Goal: Information Seeking & Learning: Learn about a topic

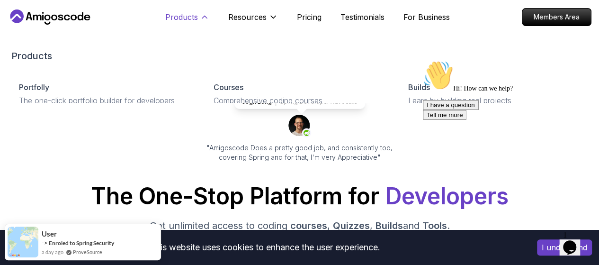
click at [191, 20] on p "Products" at bounding box center [181, 16] width 33 height 11
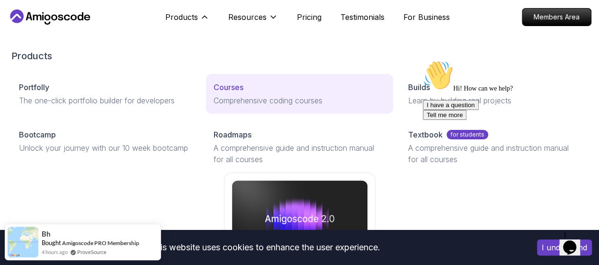
click at [223, 106] on p "Comprehensive coding courses" at bounding box center [299, 100] width 172 height 11
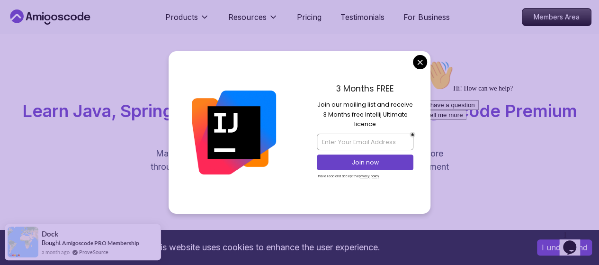
click at [423, 70] on div "3 Months FREE Join our mailing list and receive 3 Months free Intellij Ultimate…" at bounding box center [365, 132] width 131 height 162
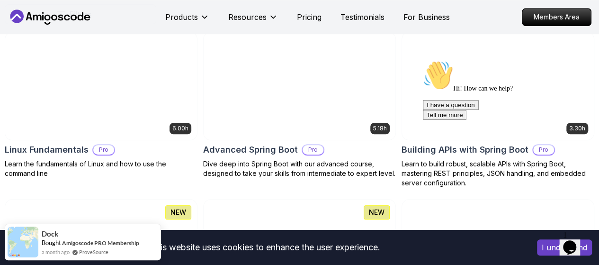
scroll to position [284, 0]
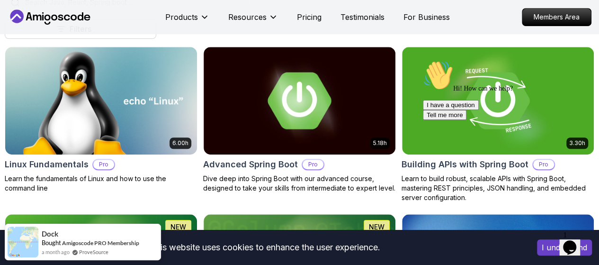
drag, startPoint x: 581, startPoint y: 133, endPoint x: 999, endPoint y: 189, distance: 421.4
click at [582, 60] on div "Chat attention grabber" at bounding box center [508, 60] width 170 height 0
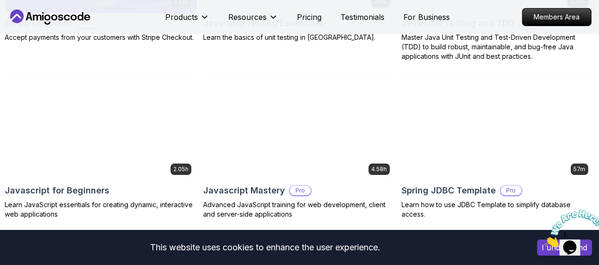
scroll to position [1893, 0]
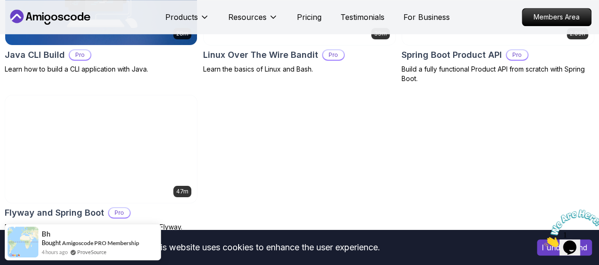
scroll to position [379, 0]
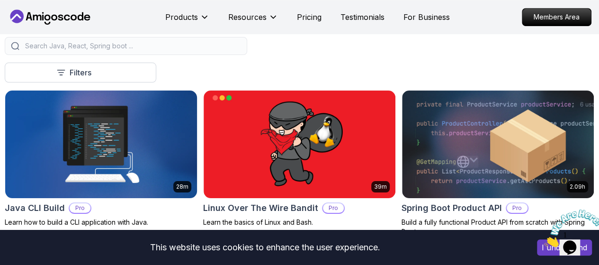
scroll to position [189, 0]
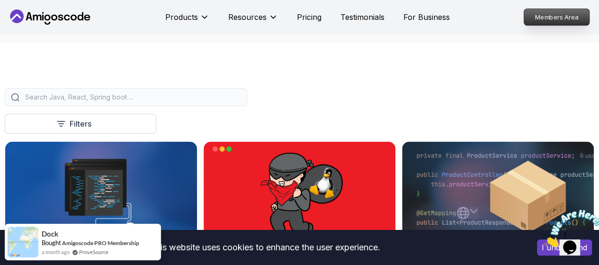
click at [533, 15] on p "Members Area" at bounding box center [556, 17] width 65 height 16
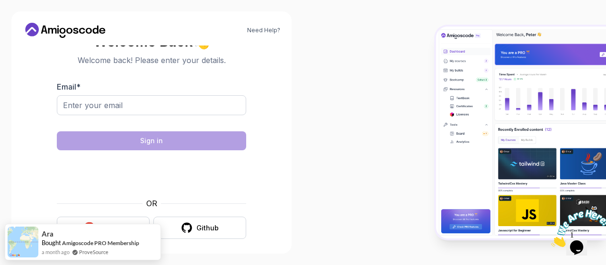
scroll to position [13, 0]
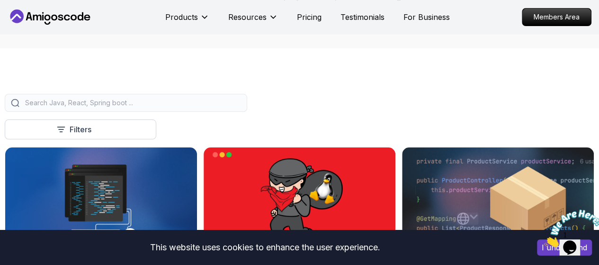
scroll to position [189, 0]
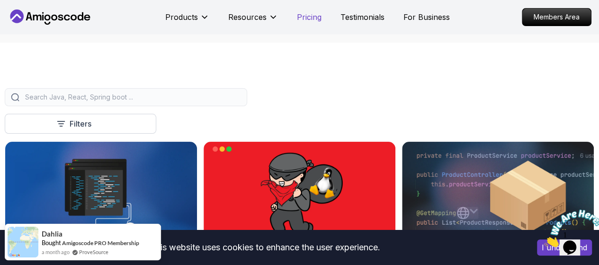
click at [317, 22] on p "Pricing" at bounding box center [309, 16] width 25 height 11
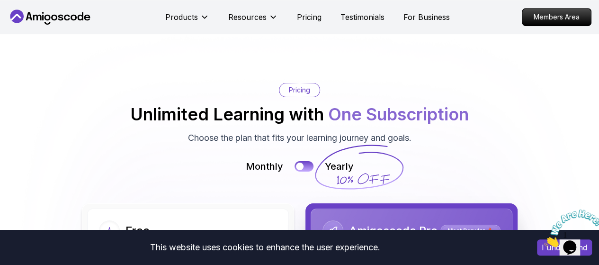
scroll to position [2210, 0]
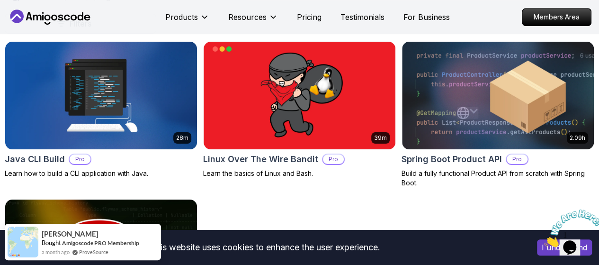
scroll to position [331, 0]
